Goal: Information Seeking & Learning: Understand process/instructions

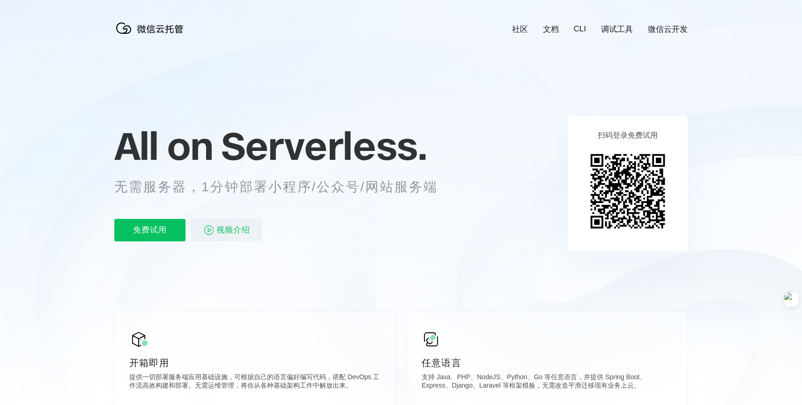
scroll to position [0, 1667]
click at [285, 187] on p "无需服务器，1分钟部署小程序/公众号/网站服务端" at bounding box center [284, 187] width 341 height 19
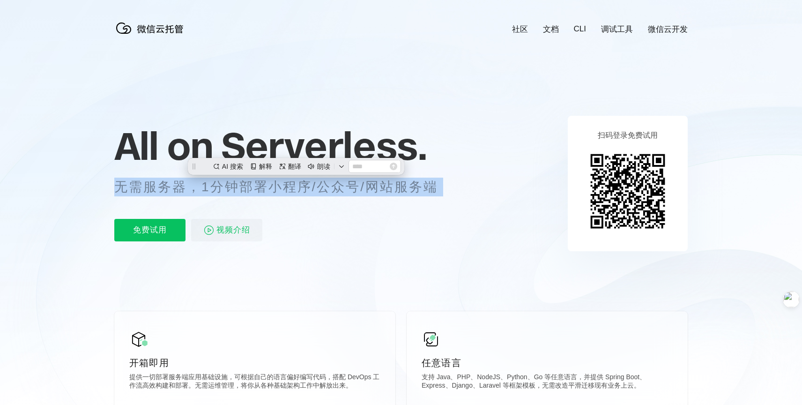
scroll to position [0, 0]
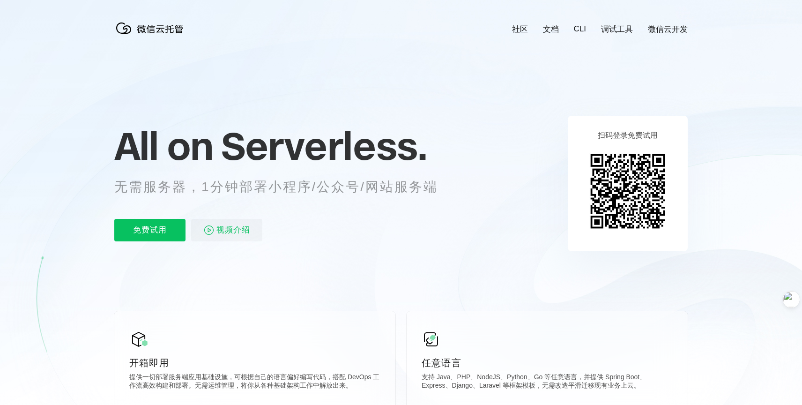
click at [546, 28] on link "文档" at bounding box center [551, 29] width 16 height 11
